Goal: Task Accomplishment & Management: Complete application form

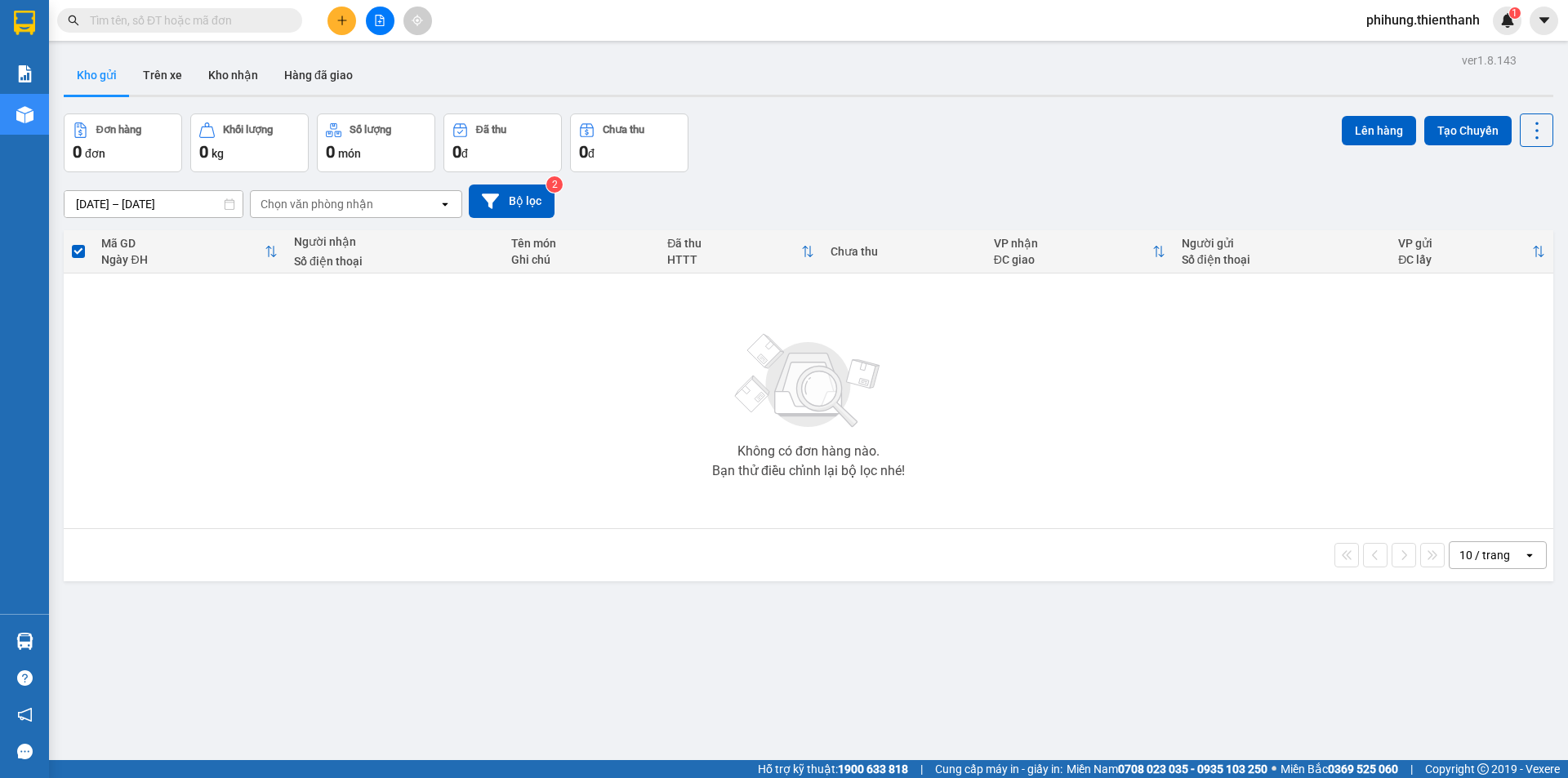
click at [342, 26] on icon "plus" at bounding box center [343, 20] width 11 height 11
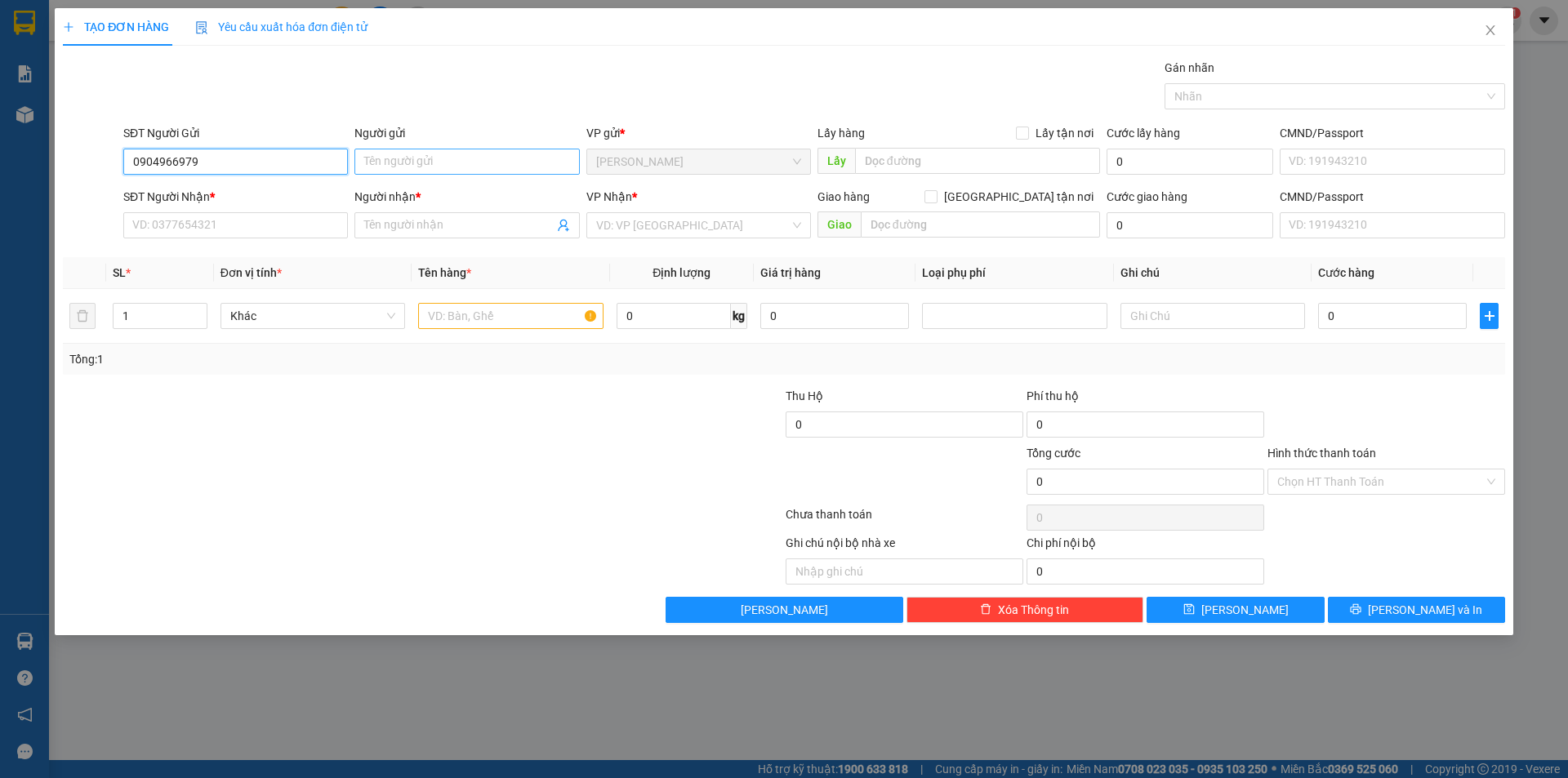
type input "0904966979"
click at [444, 172] on input "Người gửi" at bounding box center [467, 161] width 225 height 26
type input "anh thuận"
click at [287, 224] on input "SĐT Người Nhận *" at bounding box center [236, 224] width 225 height 26
drag, startPoint x: 285, startPoint y: 234, endPoint x: 249, endPoint y: 223, distance: 37.6
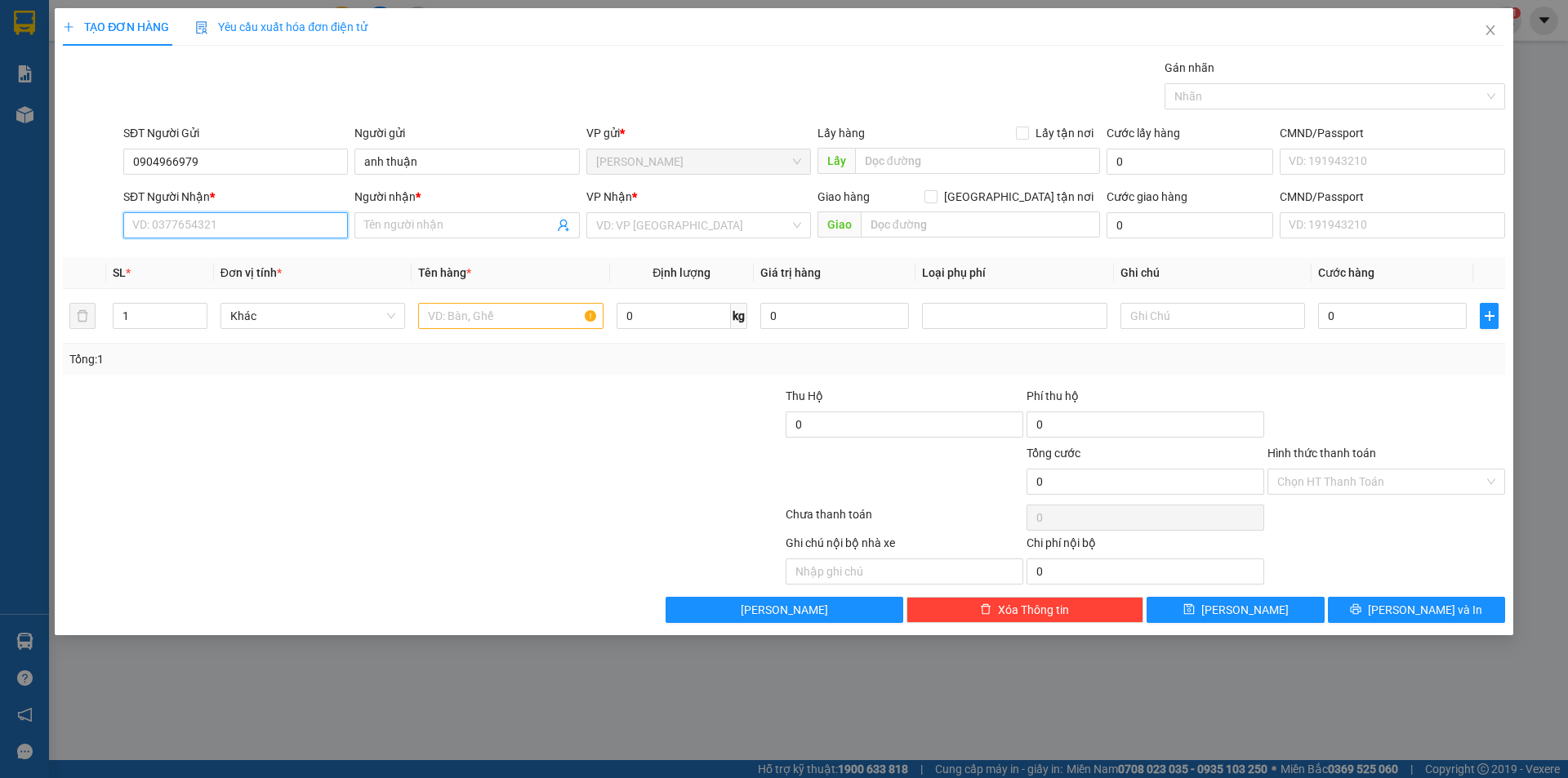
click at [249, 223] on input "SĐT Người Nhận *" at bounding box center [236, 224] width 225 height 26
click at [430, 223] on input "Người nhận *" at bounding box center [459, 224] width 188 height 18
type input "sáu phúc"
click at [193, 238] on input "SĐT Người Nhận *" at bounding box center [236, 224] width 225 height 26
click at [981, 224] on input "text" at bounding box center [981, 224] width 240 height 26
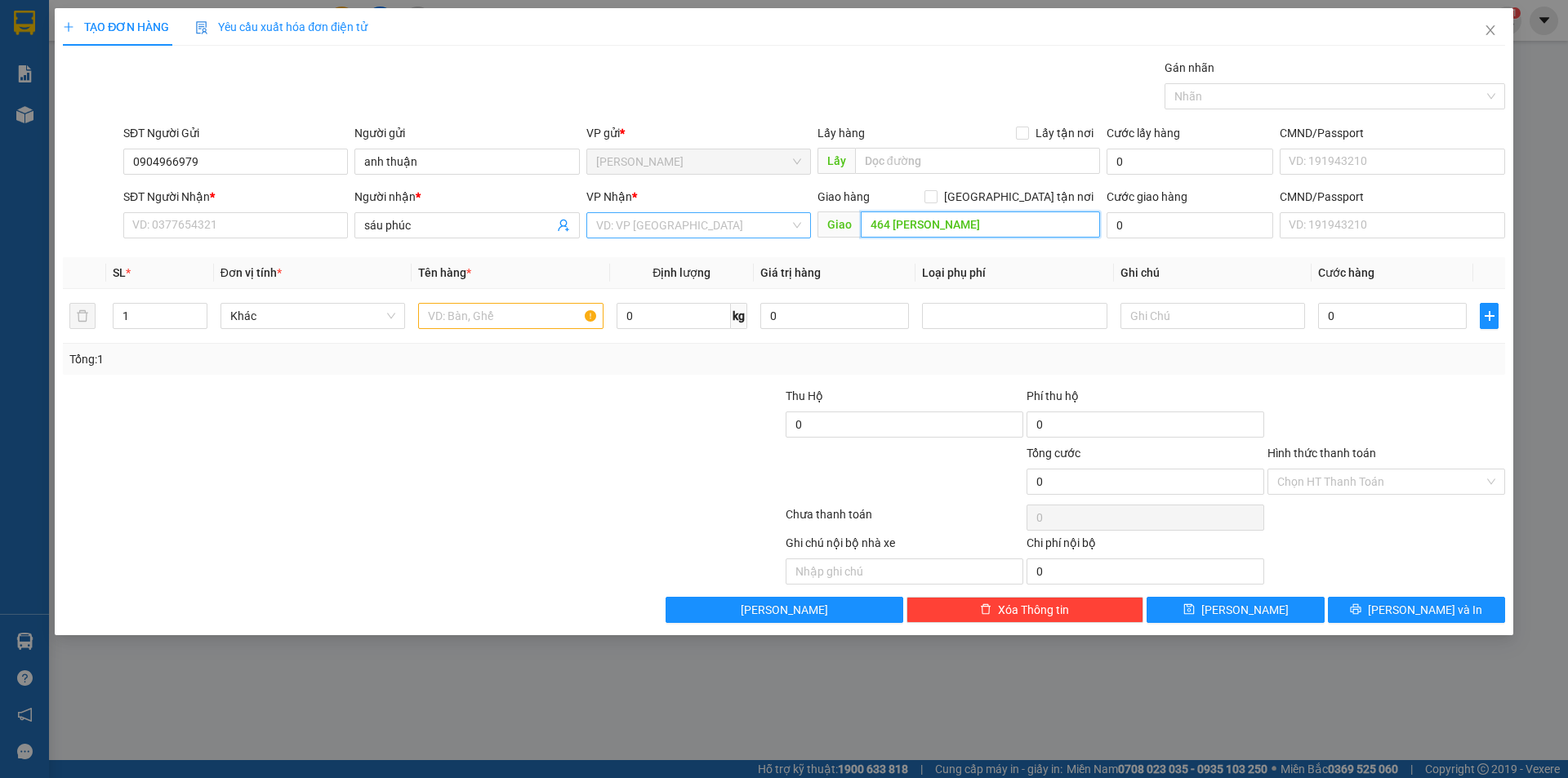
type input "464 [PERSON_NAME]"
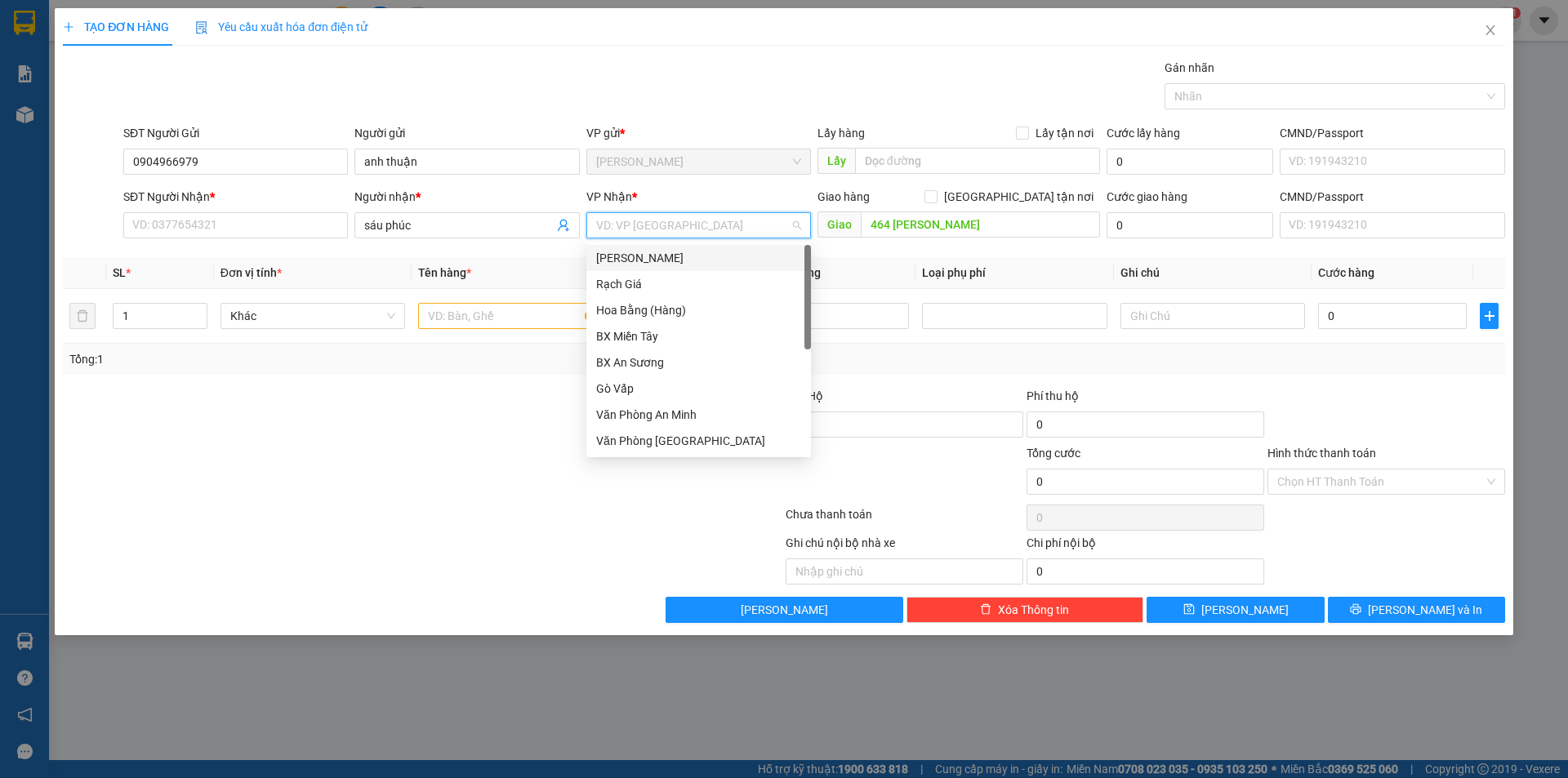
click at [692, 234] on input "search" at bounding box center [693, 225] width 193 height 25
click at [690, 282] on div "Rạch Giá" at bounding box center [698, 283] width 205 height 18
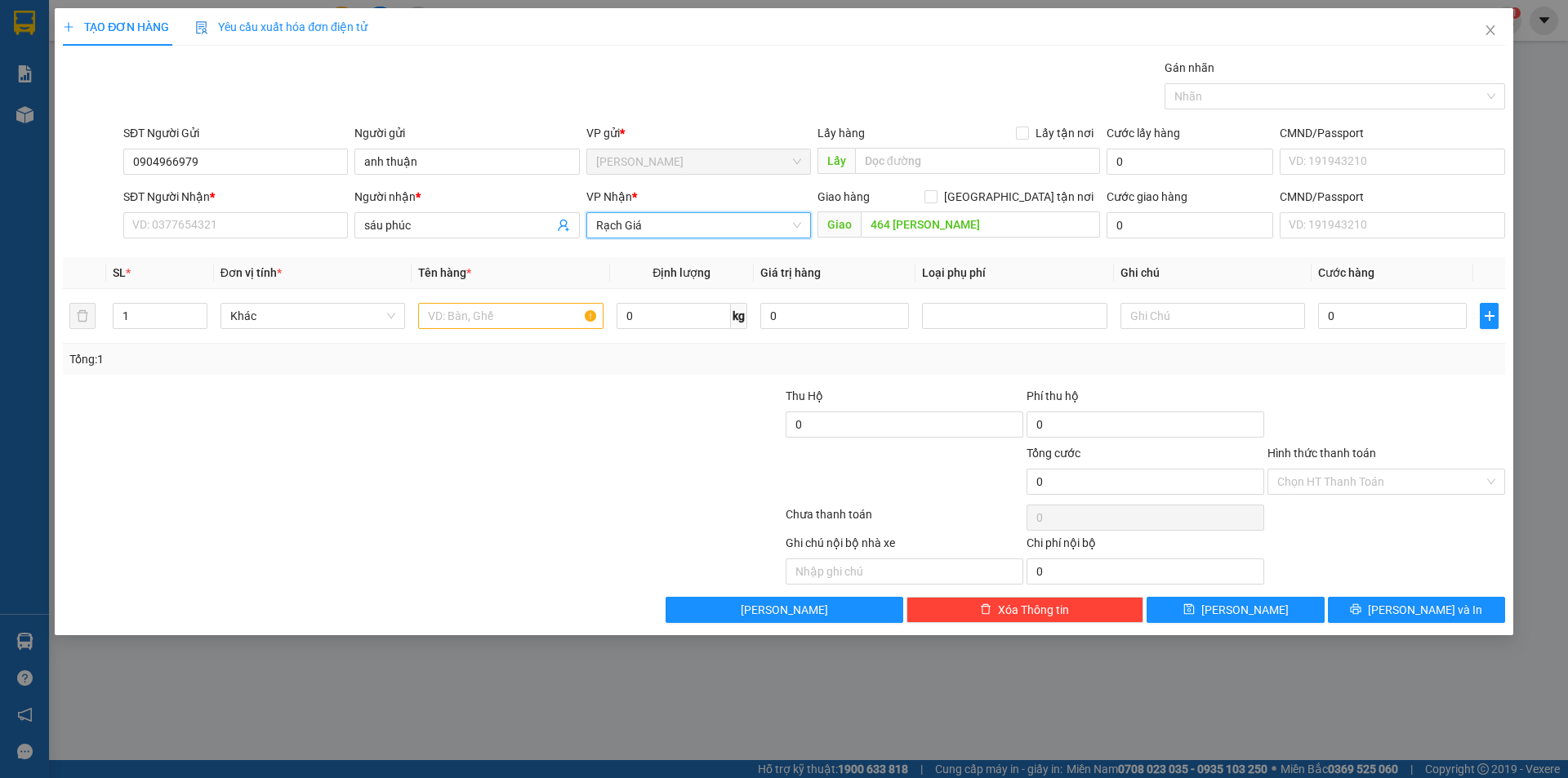
click at [289, 209] on div "SĐT Người Nhận *" at bounding box center [236, 200] width 225 height 25
click at [285, 220] on input "SĐT Người Nhận *" at bounding box center [236, 224] width 225 height 26
click at [284, 223] on input "SĐT Người Nhận *" at bounding box center [236, 224] width 225 height 26
click at [176, 229] on input "0903930114" at bounding box center [236, 224] width 225 height 26
type input "0903930114"
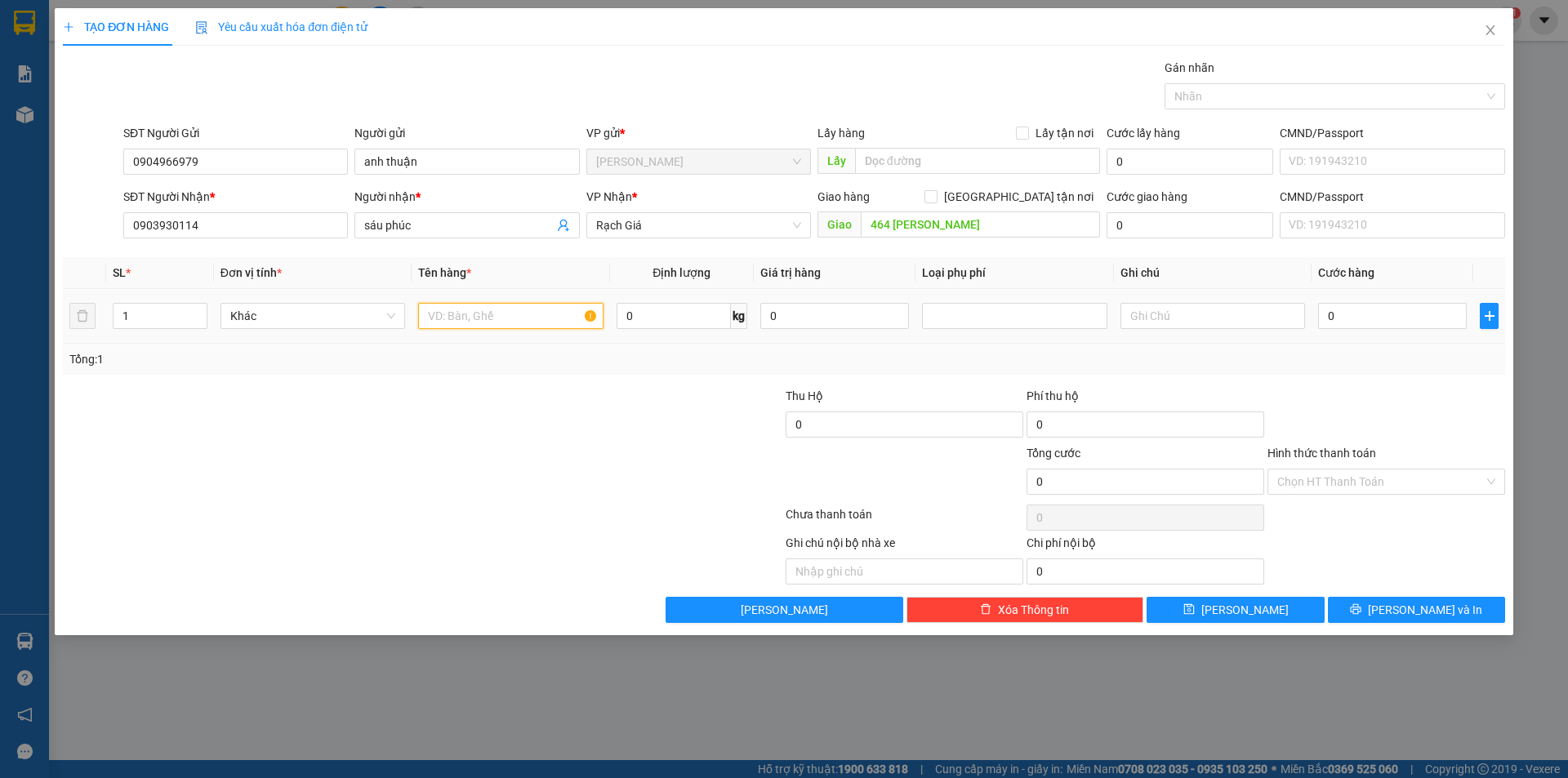
click at [507, 319] on input "text" at bounding box center [511, 315] width 185 height 26
type input "1 thùng xốp vàng nhỏ"
click at [1382, 321] on input "0" at bounding box center [1393, 315] width 148 height 26
click at [1241, 317] on input "text" at bounding box center [1213, 315] width 185 height 26
click at [1328, 314] on input "0" at bounding box center [1393, 315] width 148 height 26
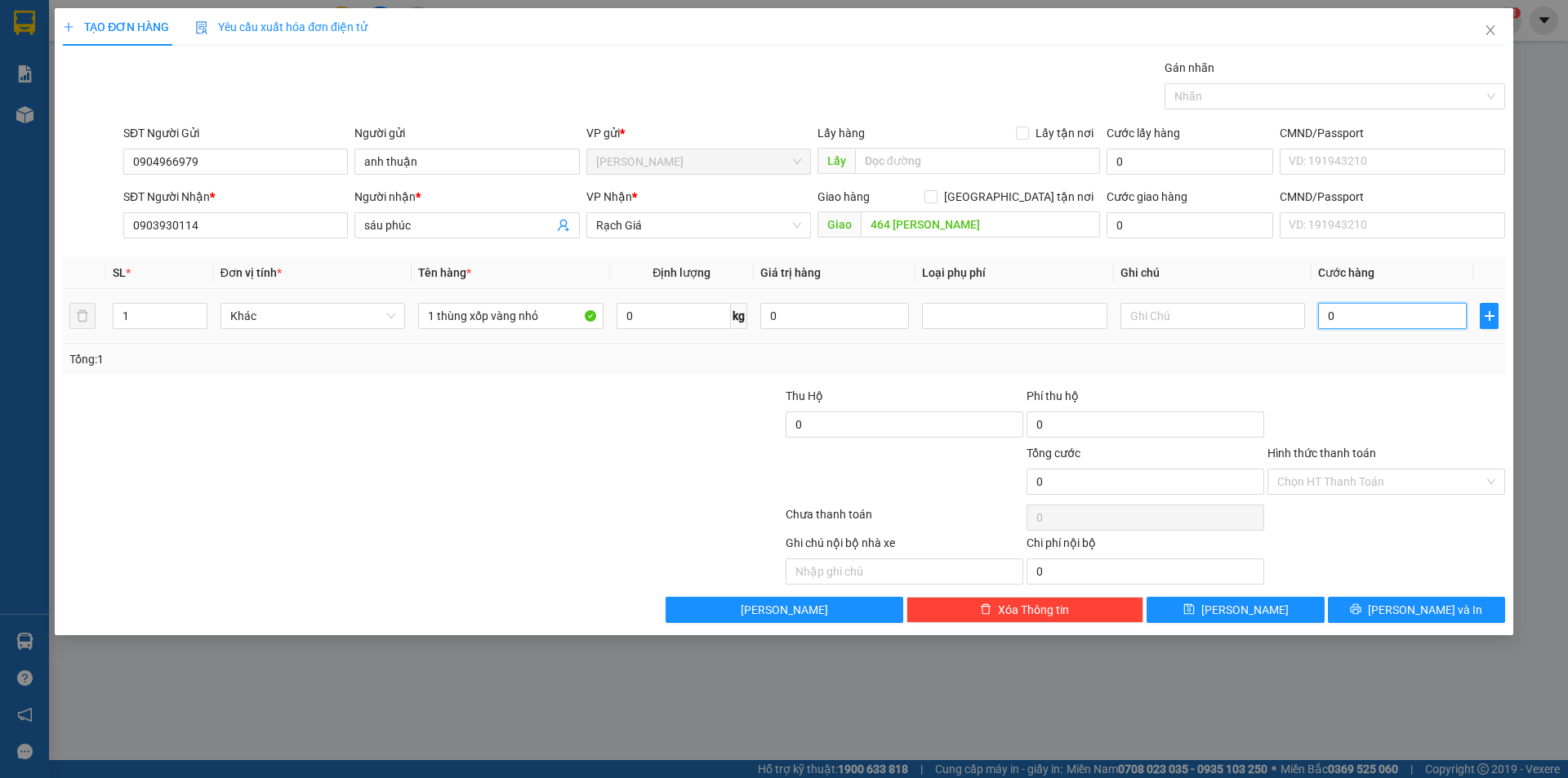
type input "3"
type input "30"
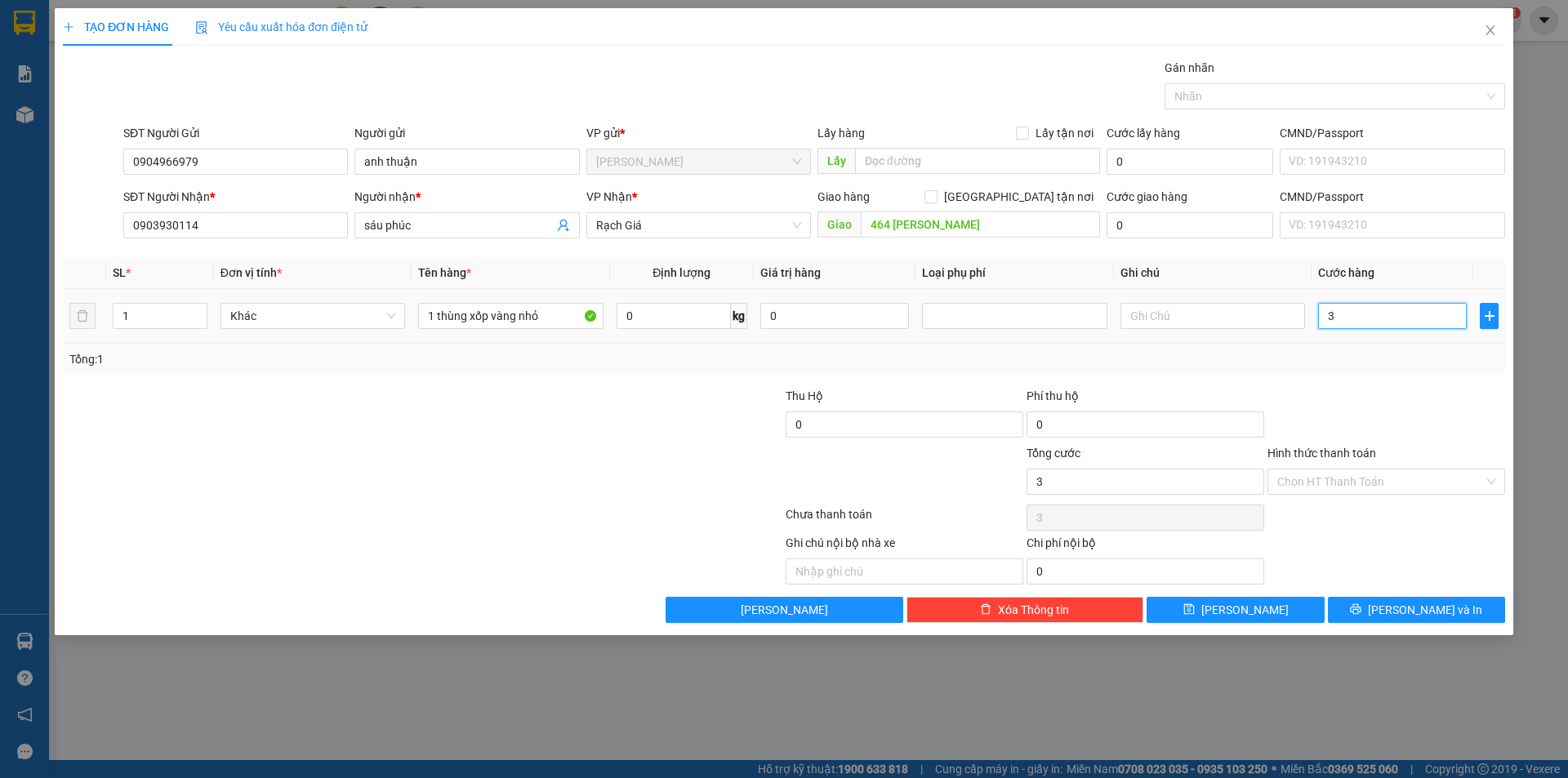
type input "30"
type input "300"
type input "3.000"
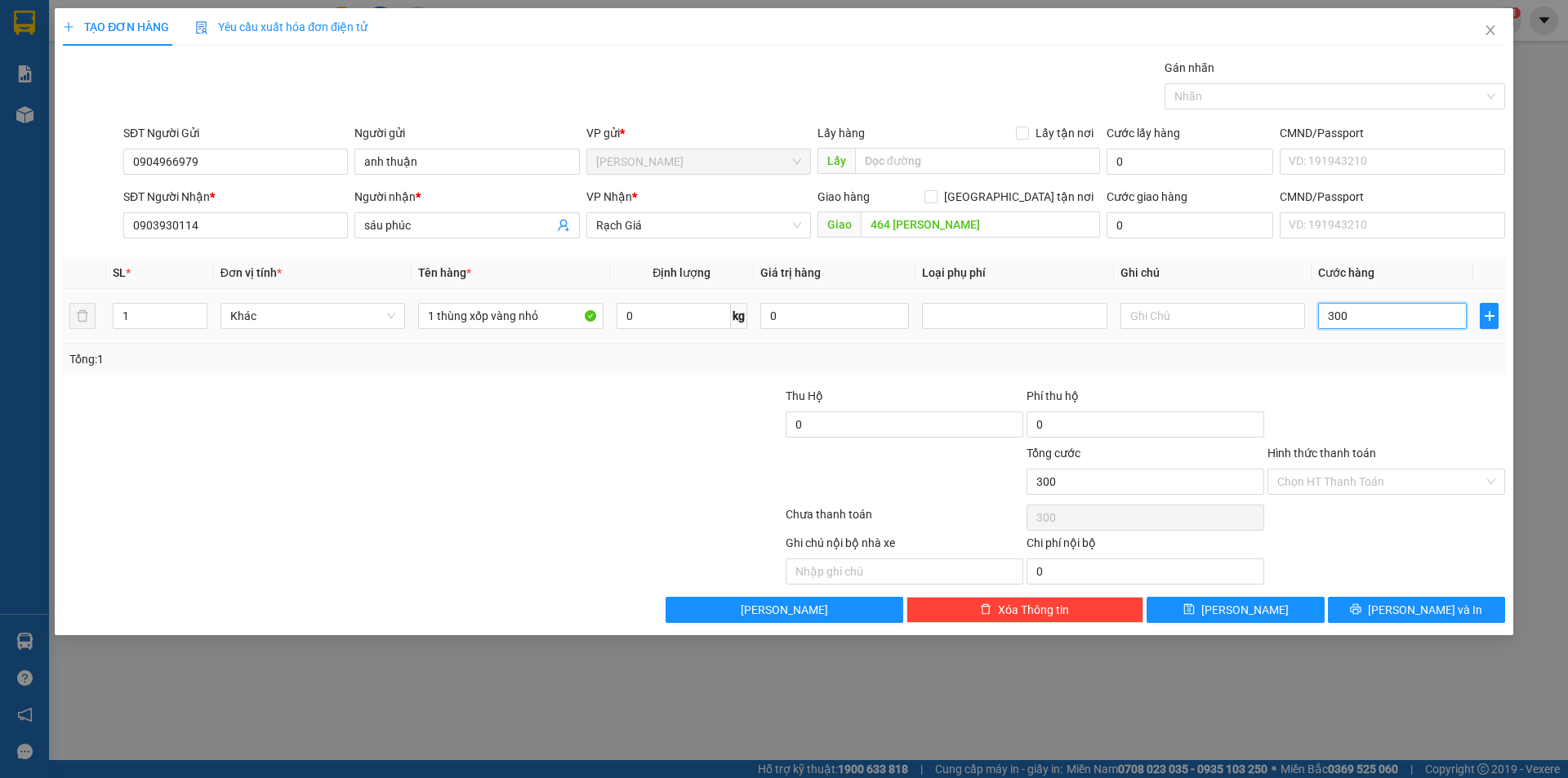
type input "3.000"
type input "30.000"
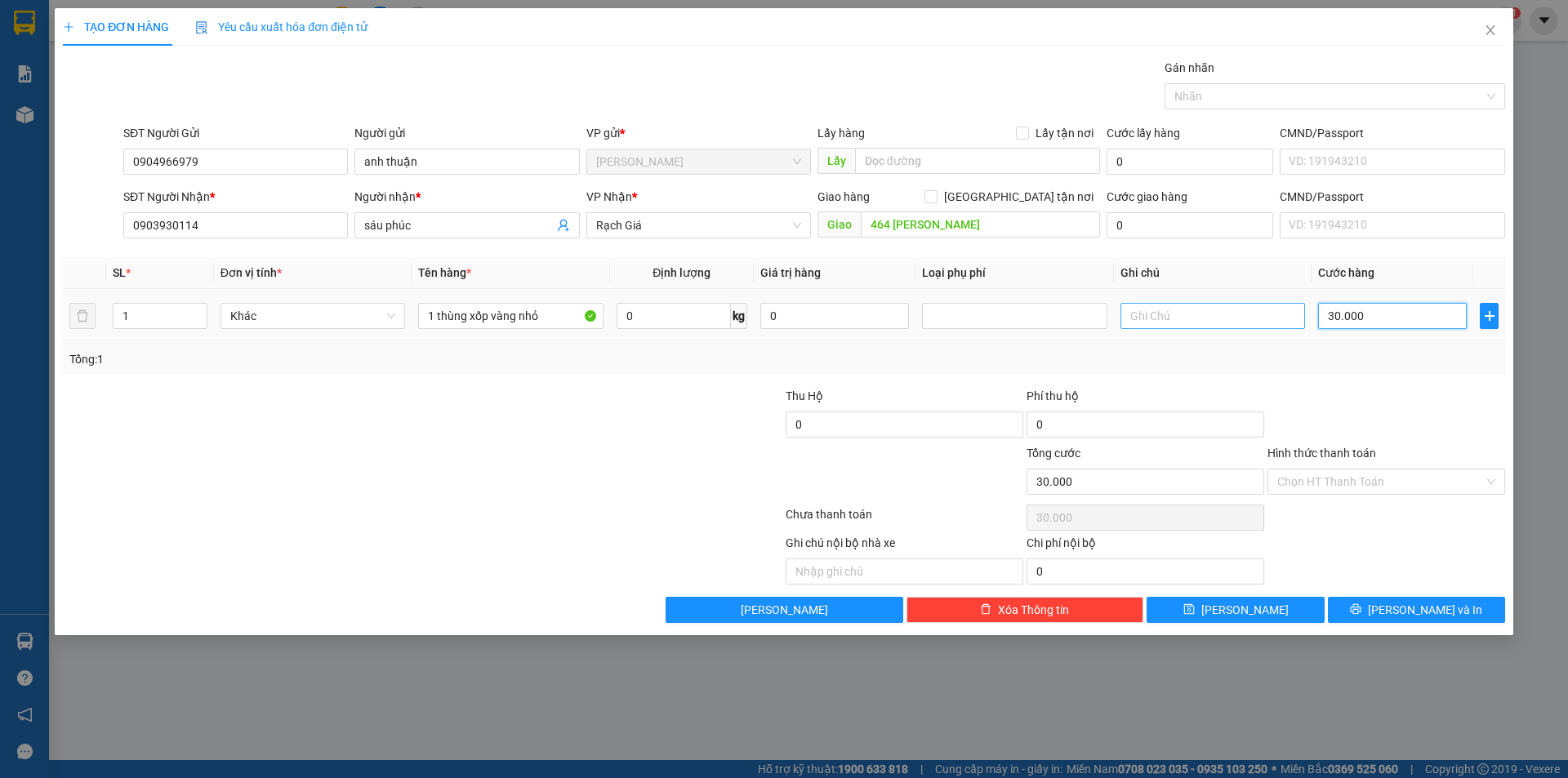
type input "30.000"
click at [1193, 321] on input "text" at bounding box center [1213, 315] width 185 height 26
click at [1226, 318] on input "30000" at bounding box center [1213, 315] width 185 height 26
type input "d"
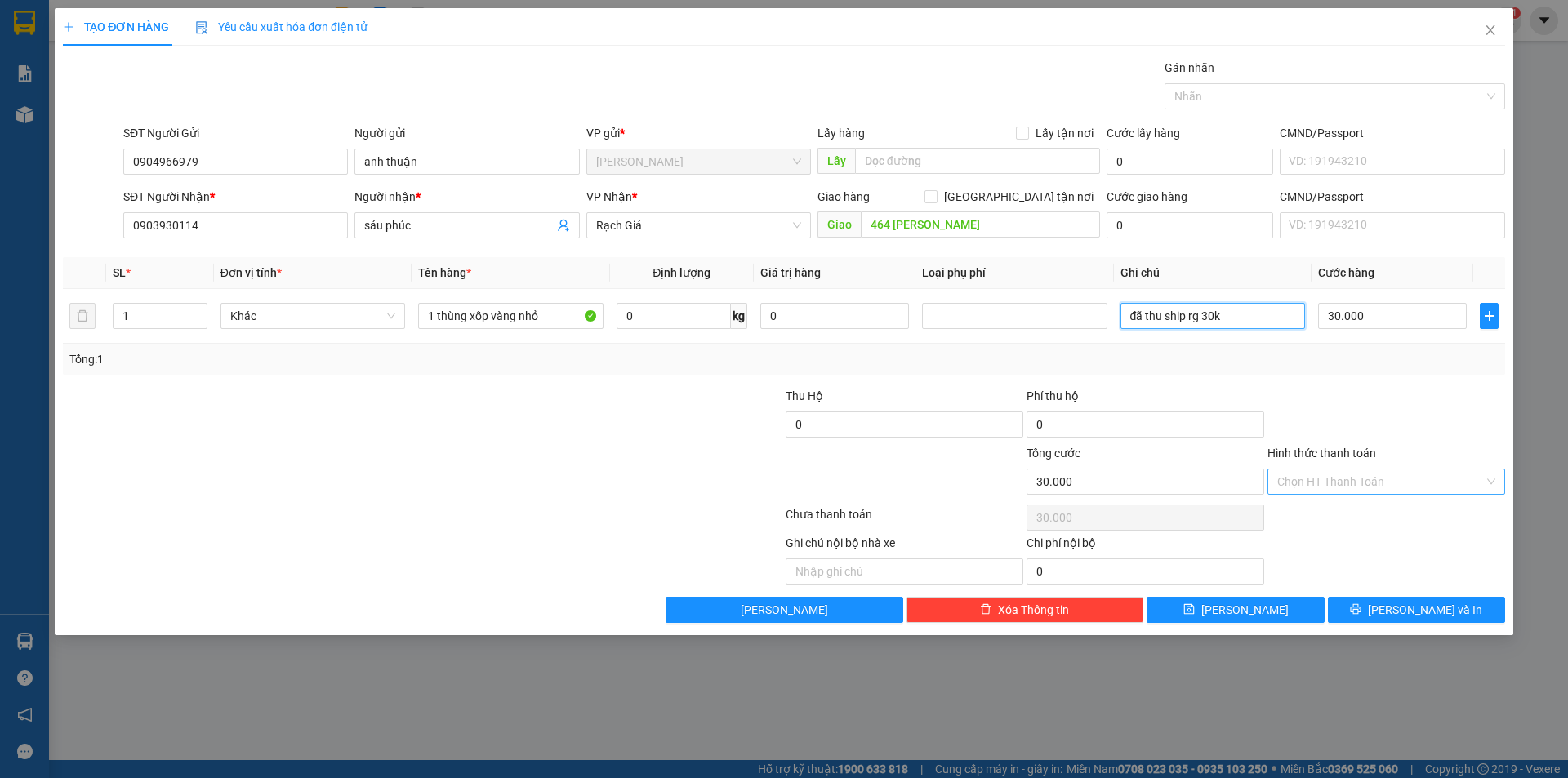
type input "đã thu ship rg 30k"
click at [1368, 474] on input "Hình thức thanh toán" at bounding box center [1381, 482] width 206 height 25
click at [1330, 534] on div "Tài xế thu" at bounding box center [1386, 540] width 218 height 18
type input "0"
drag, startPoint x: 1363, startPoint y: 479, endPoint x: 1343, endPoint y: 495, distance: 25.6
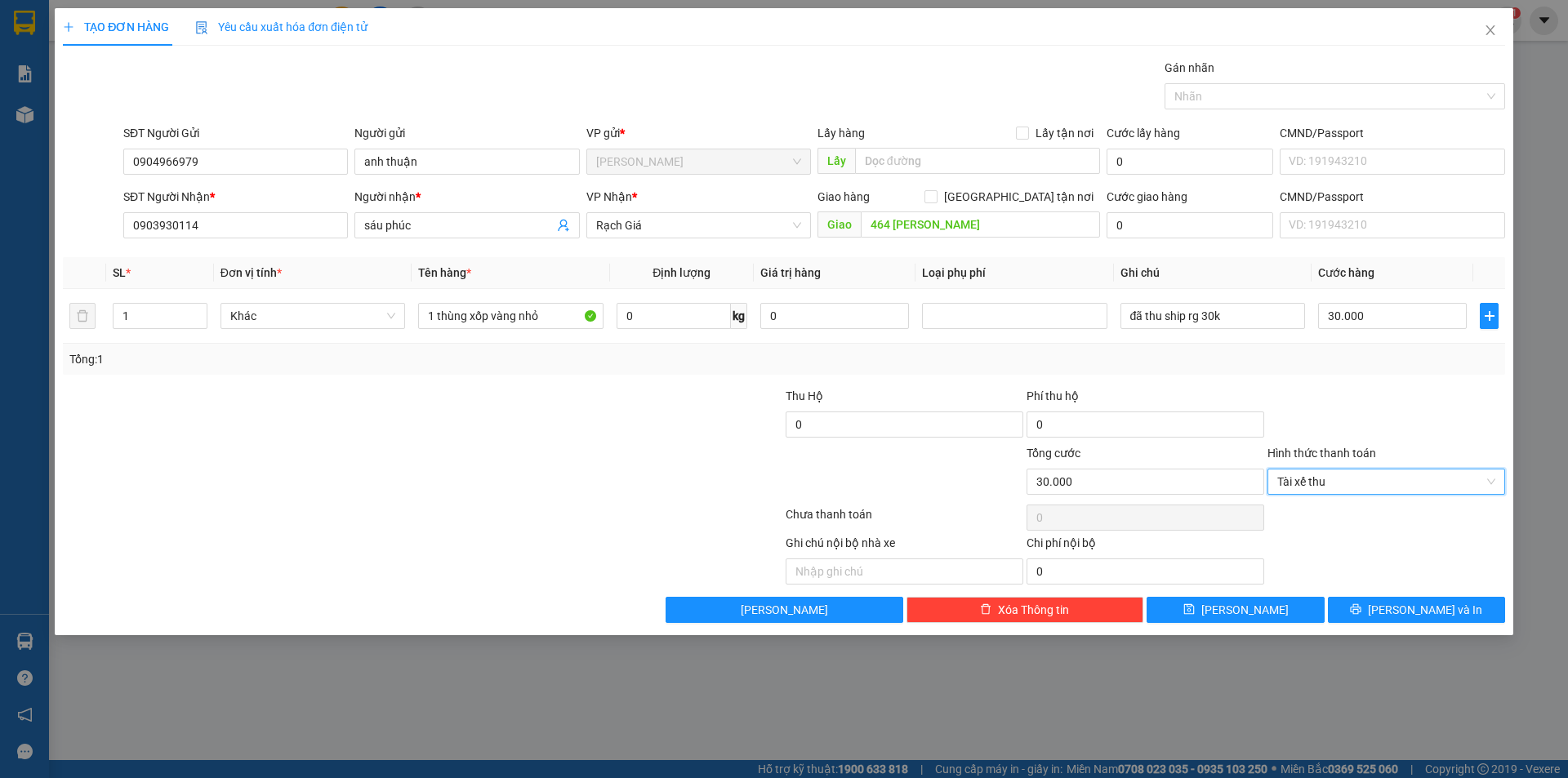
click at [1363, 478] on span "Tài xế thu" at bounding box center [1386, 482] width 218 height 25
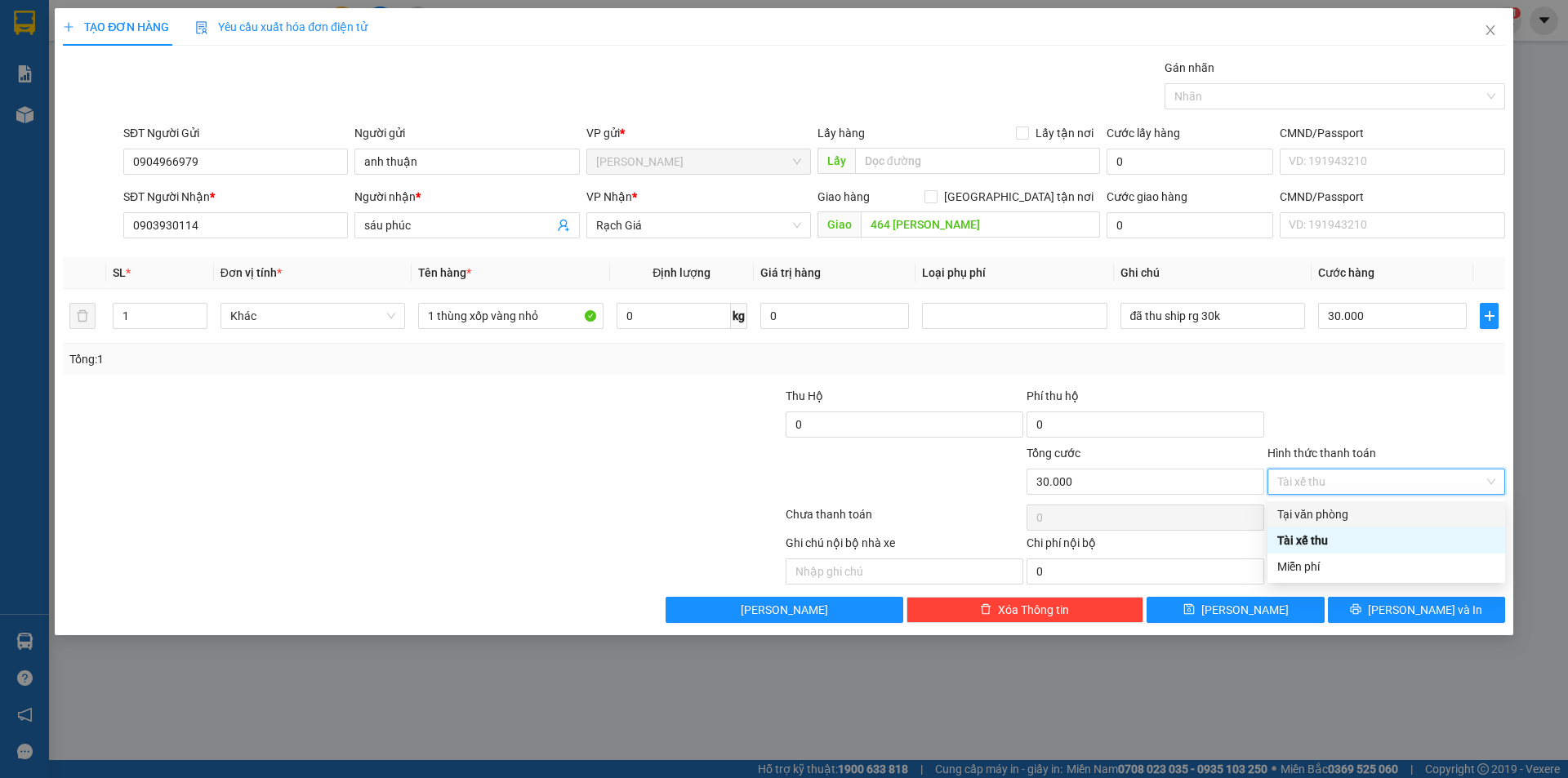
click at [1346, 505] on div "Tại văn phòng" at bounding box center [1386, 514] width 218 height 18
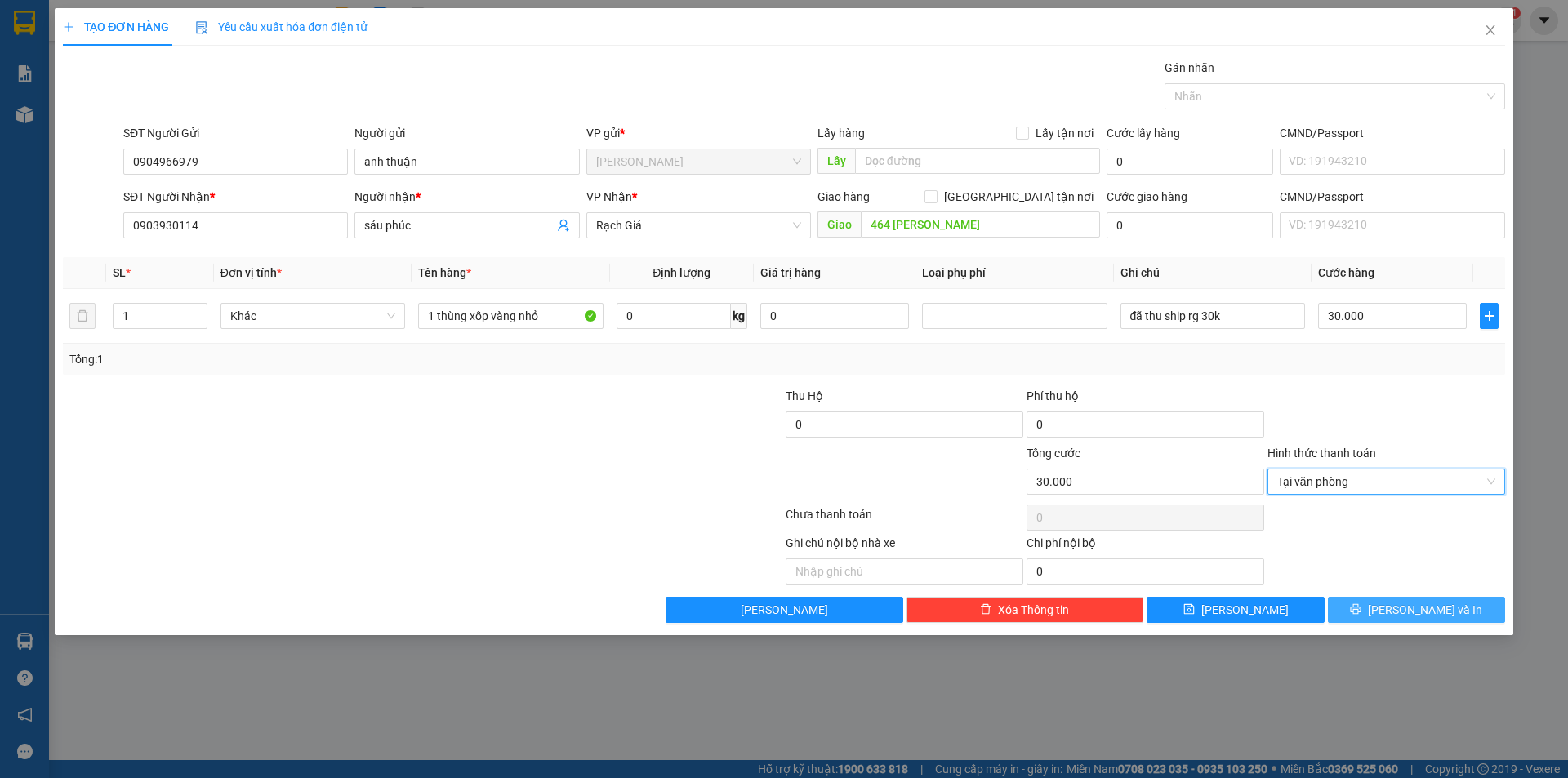
click at [1406, 605] on span "[PERSON_NAME] và In" at bounding box center [1425, 610] width 114 height 18
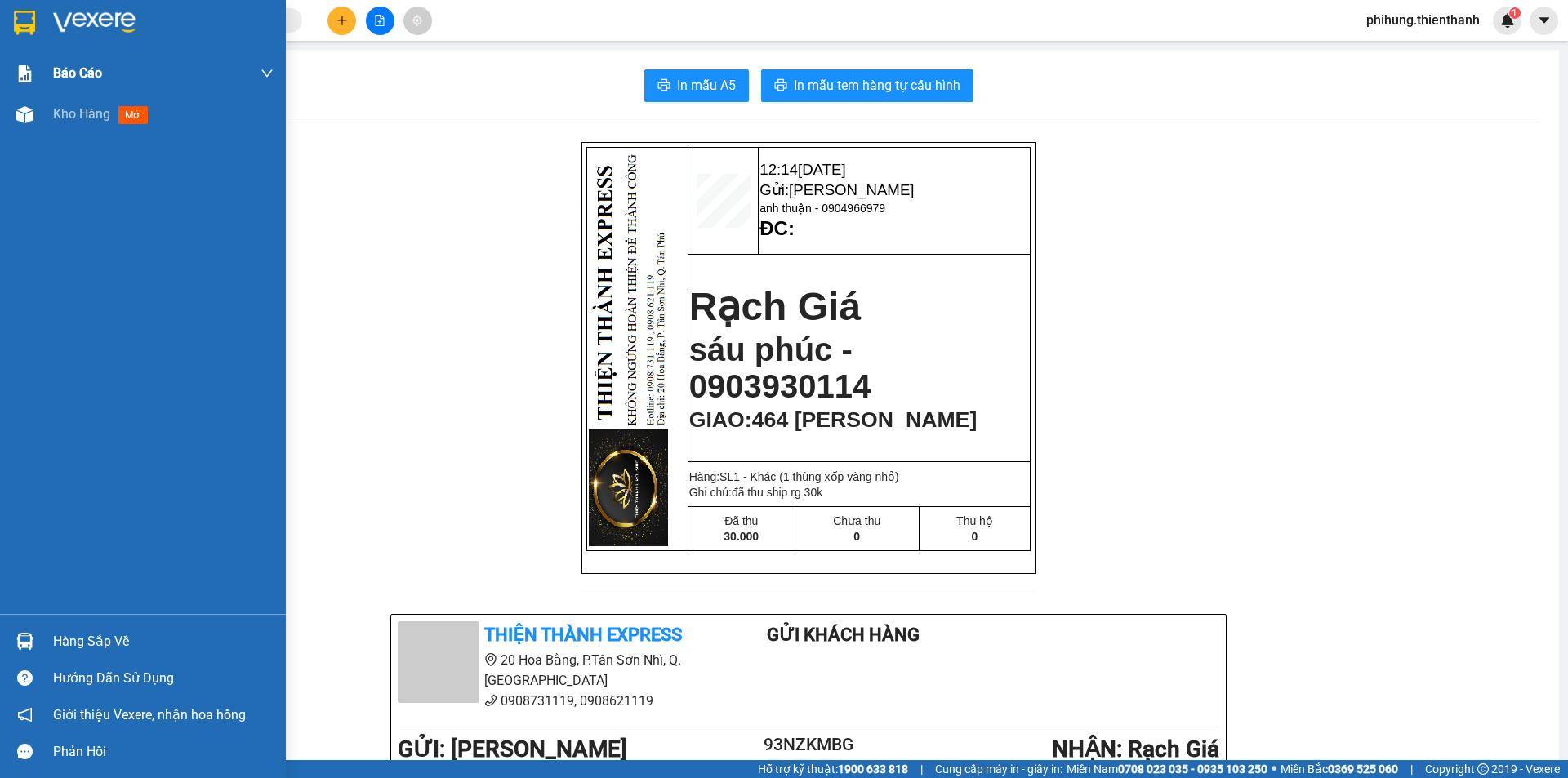
click at [92, 92] on div "Báo cáo" at bounding box center [164, 73] width 221 height 41
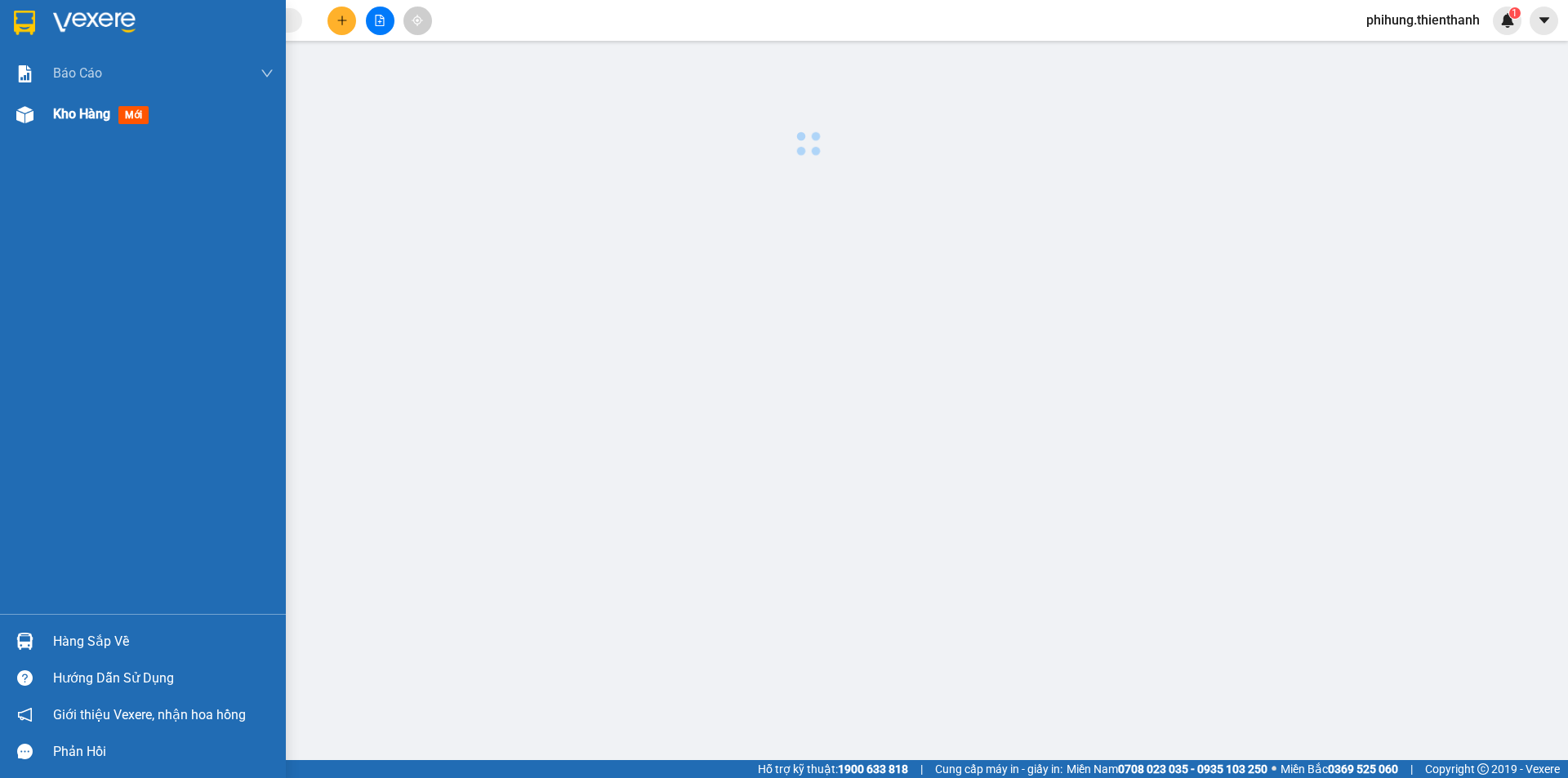
click at [119, 121] on div "Kho hàng mới" at bounding box center [104, 113] width 102 height 20
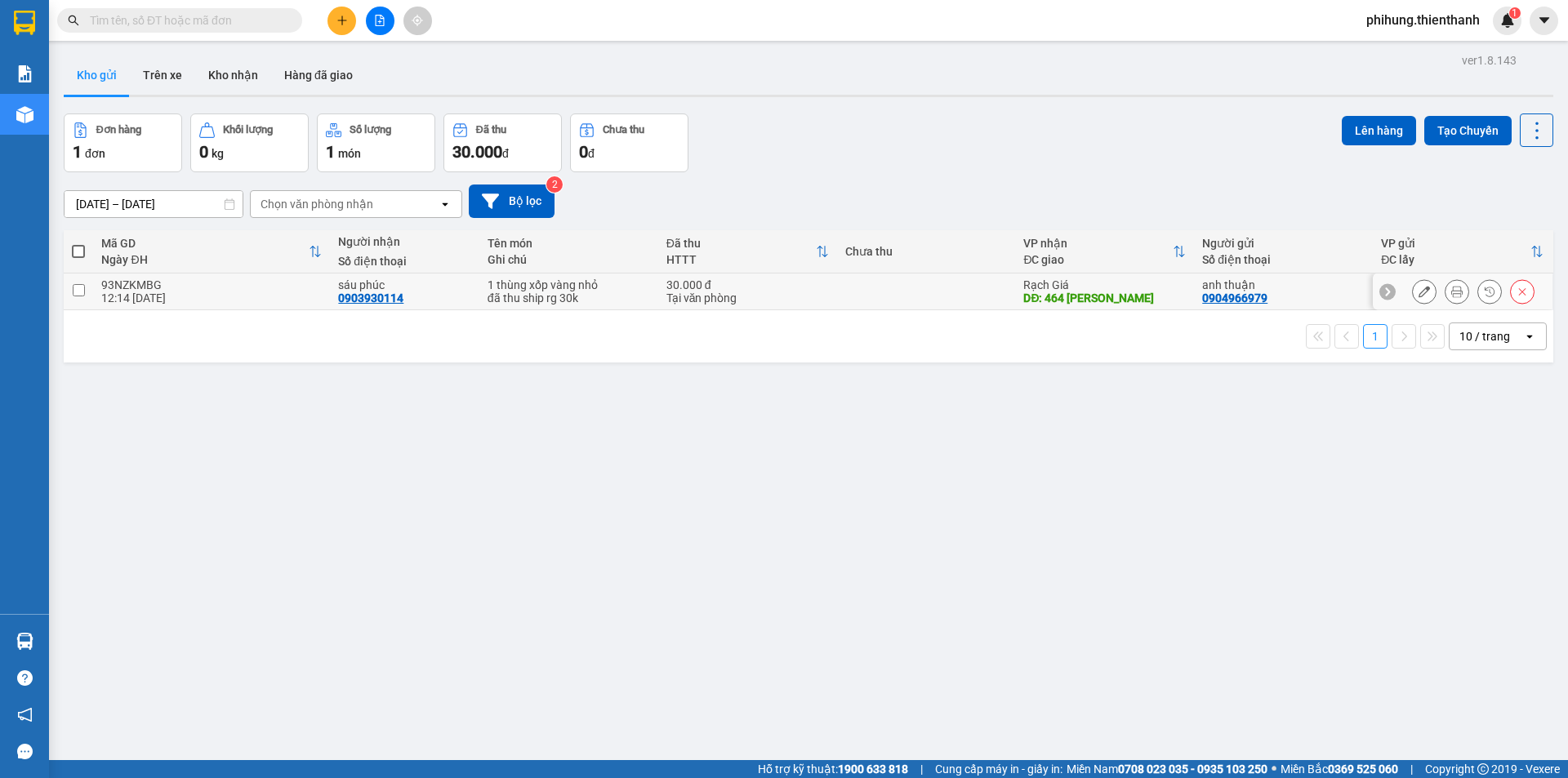
click at [984, 284] on td at bounding box center [927, 292] width 179 height 37
checkbox input "true"
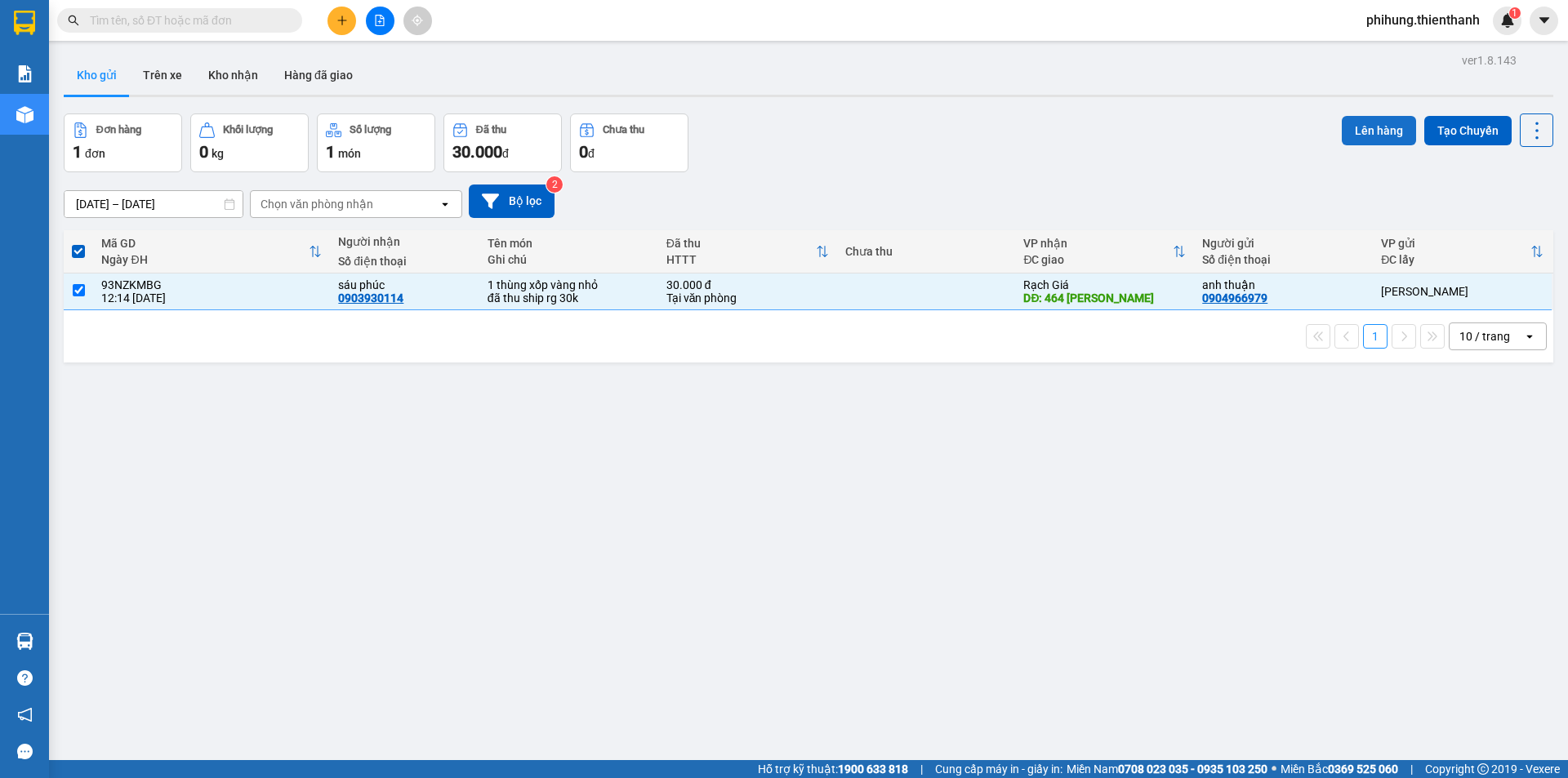
click at [1353, 131] on button "Lên hàng" at bounding box center [1379, 130] width 74 height 29
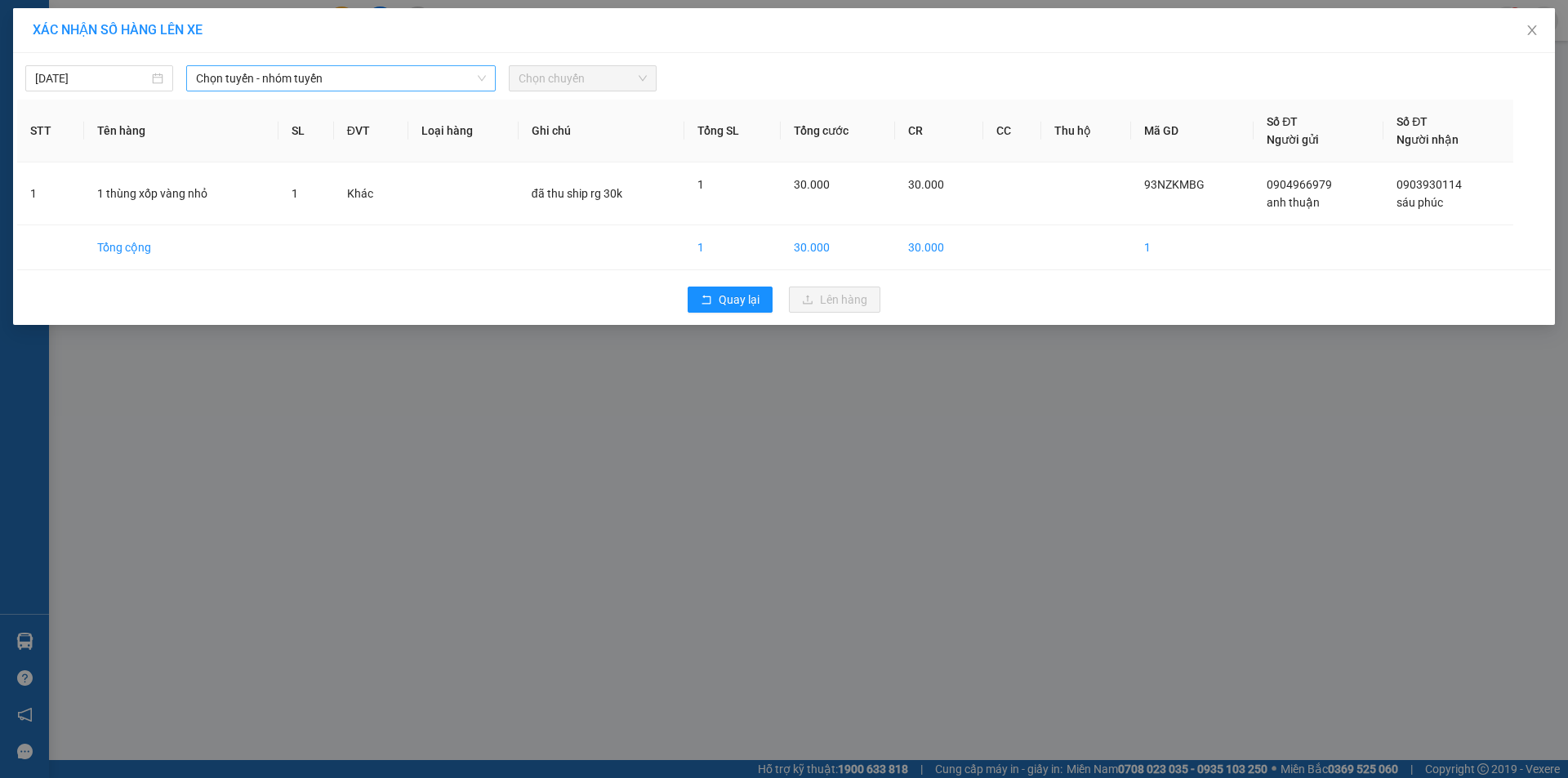
click at [333, 62] on div "[DATE] Chọn tuyến - nhóm tuyến Chọn chuyến" at bounding box center [784, 74] width 1534 height 34
click at [333, 70] on span "Chọn tuyến - nhóm tuyến" at bounding box center [341, 79] width 290 height 25
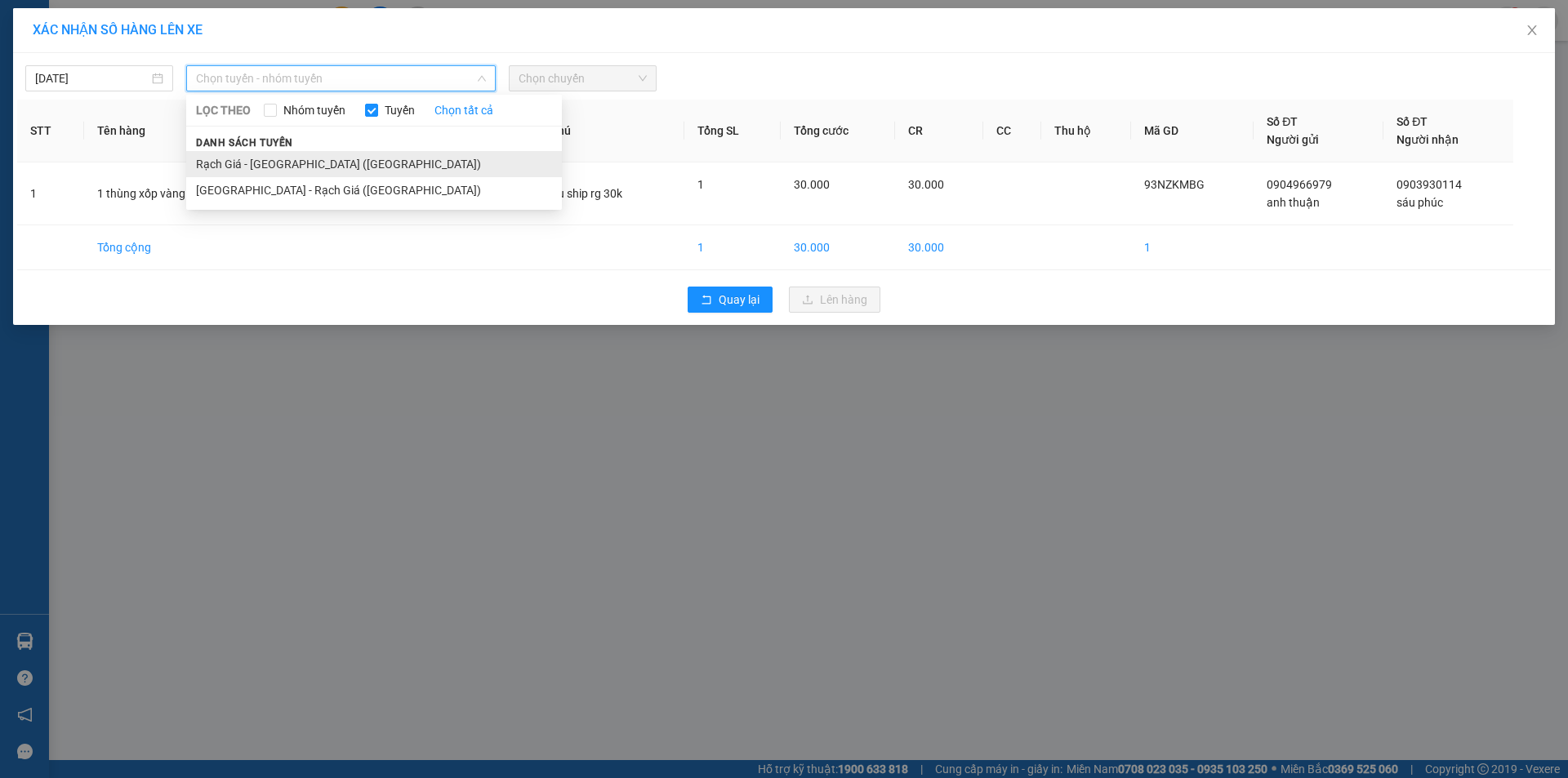
click at [308, 165] on li "Rạch Giá - [GEOGRAPHIC_DATA] ([GEOGRAPHIC_DATA])" at bounding box center [374, 164] width 376 height 26
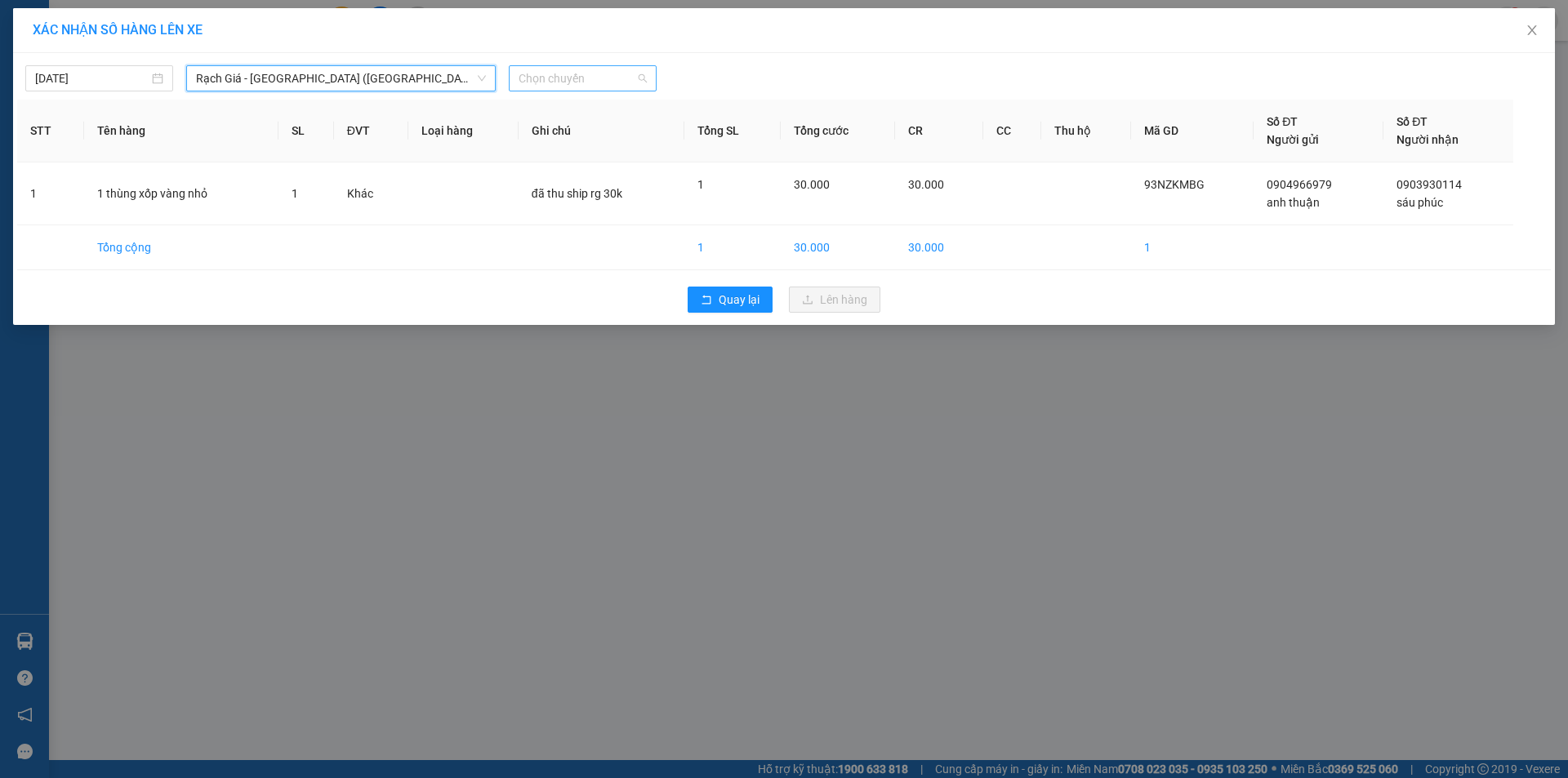
click at [626, 83] on span "Chọn chuyến" at bounding box center [582, 79] width 128 height 25
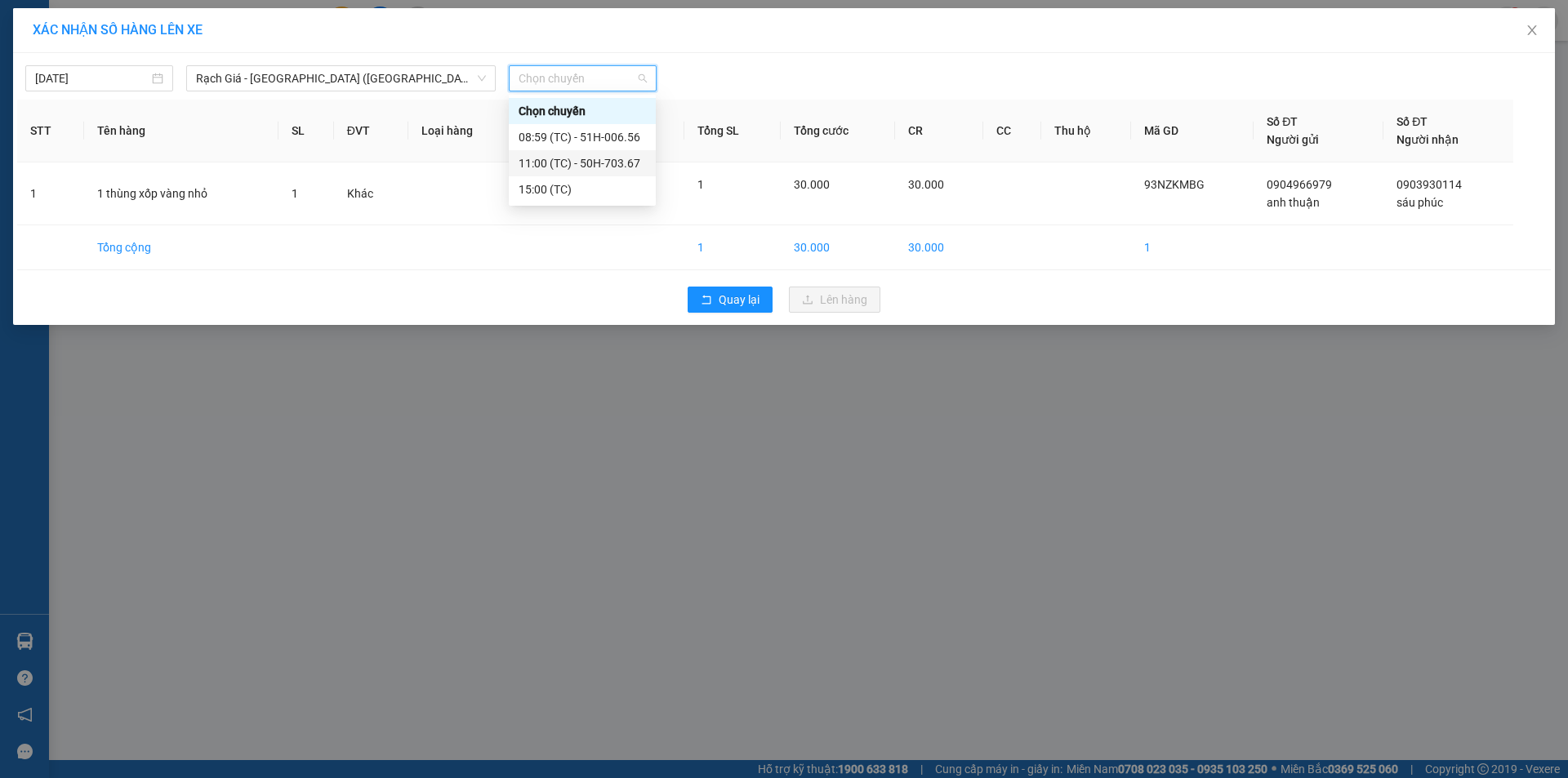
click at [578, 176] on div "11:00 (TC) - 50H-703.67" at bounding box center [582, 163] width 147 height 26
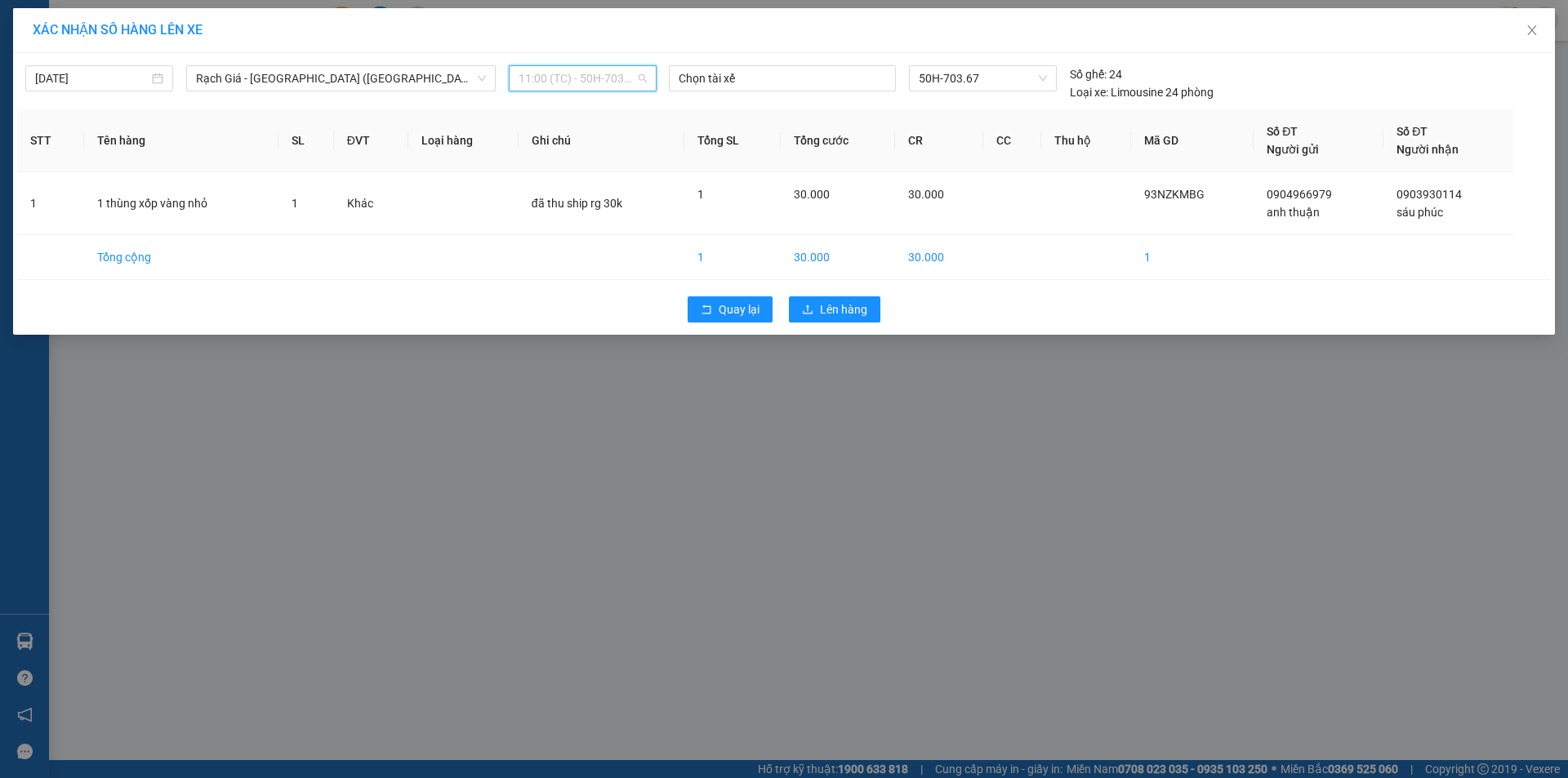
click at [596, 89] on span "11:00 (TC) - 50H-703.67" at bounding box center [582, 79] width 128 height 25
click at [574, 197] on div "15:00 (TC)" at bounding box center [582, 189] width 127 height 18
click at [822, 302] on span "Lên hàng" at bounding box center [844, 309] width 48 height 18
